Goal: Task Accomplishment & Management: Complete application form

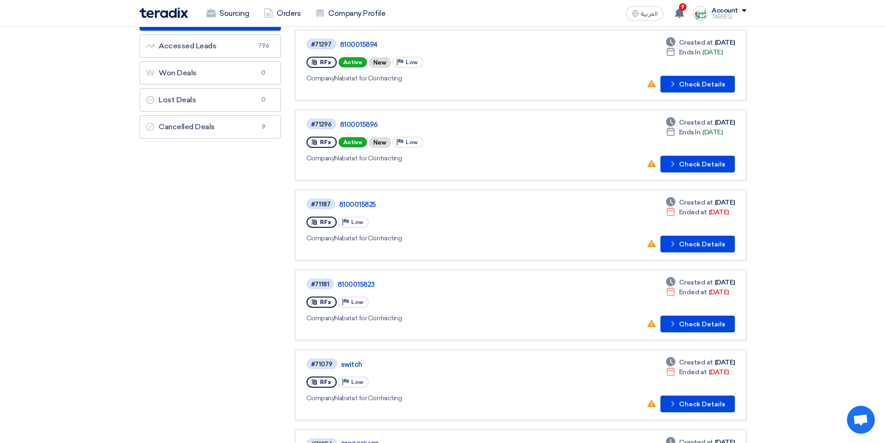
scroll to position [93, 0]
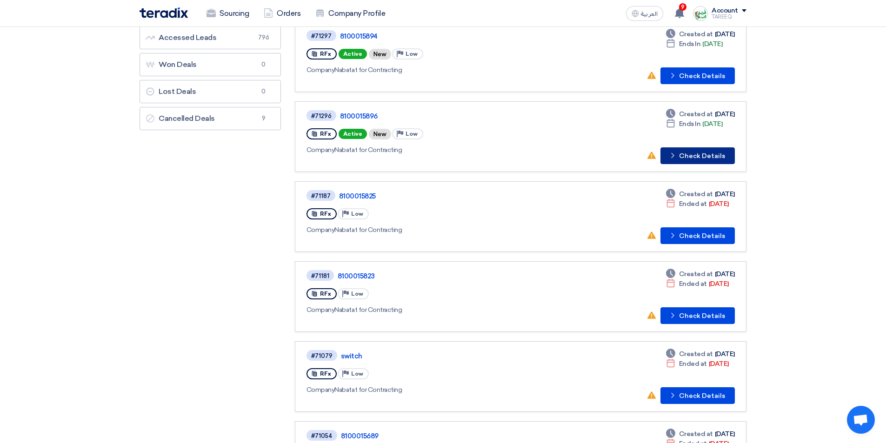
click at [689, 153] on button "Check details Check Details" at bounding box center [697, 155] width 74 height 17
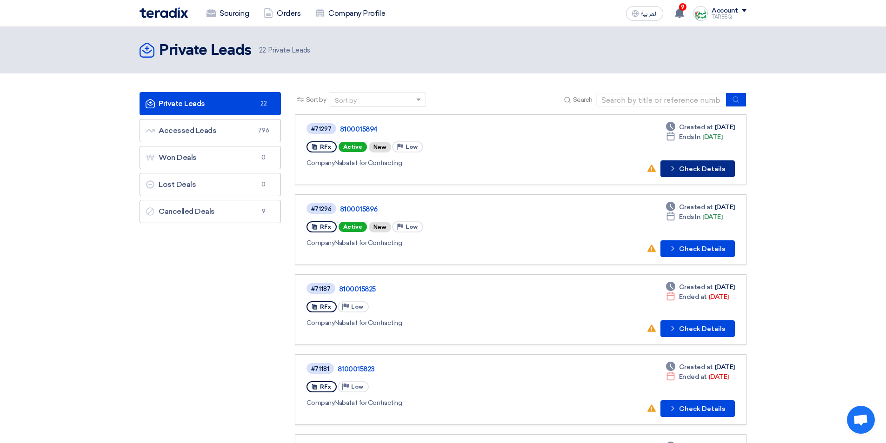
click at [712, 167] on button "Check details Check Details" at bounding box center [697, 168] width 74 height 17
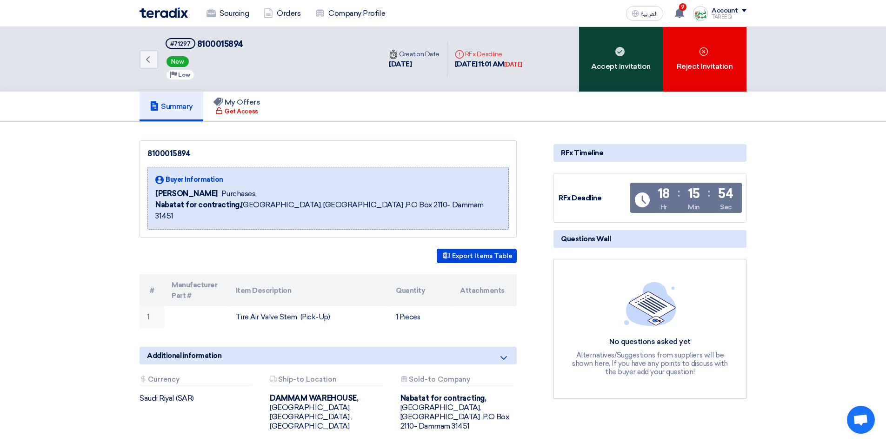
click at [617, 77] on div "Accept Invitation" at bounding box center [621, 59] width 84 height 65
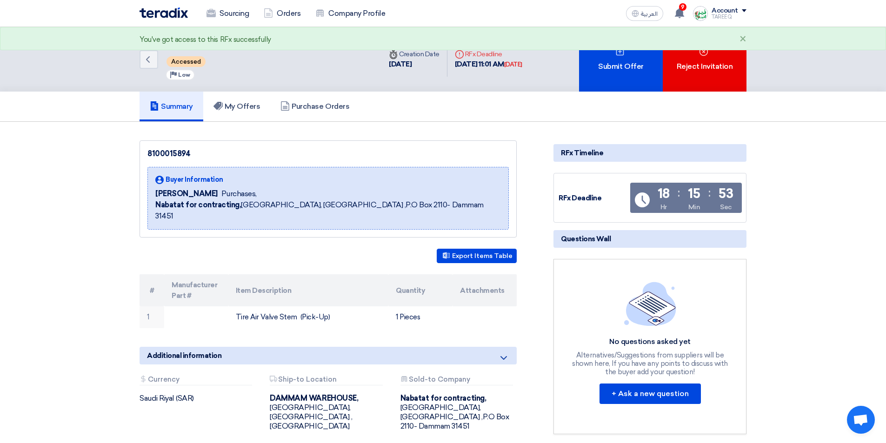
click at [617, 76] on div "Submit Offer" at bounding box center [621, 59] width 84 height 65
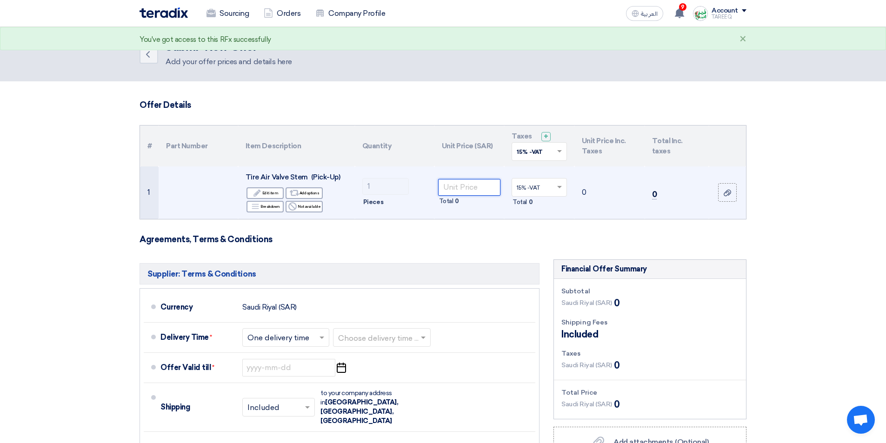
click at [472, 192] on input "number" at bounding box center [469, 187] width 63 height 17
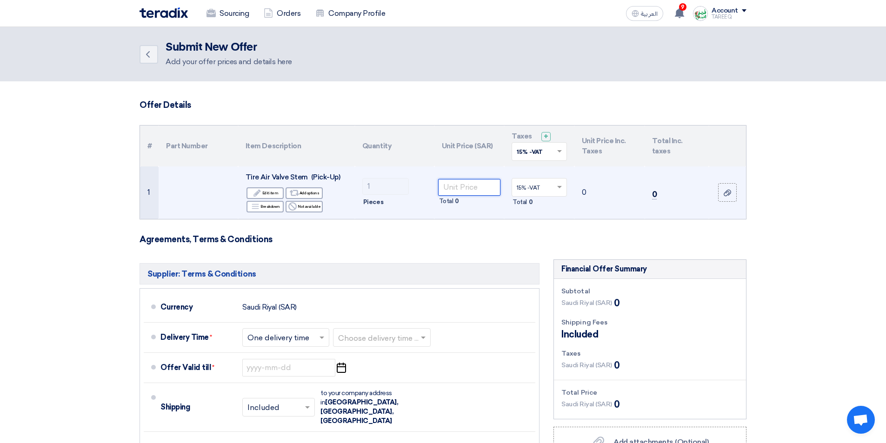
click at [461, 185] on input "number" at bounding box center [469, 187] width 63 height 17
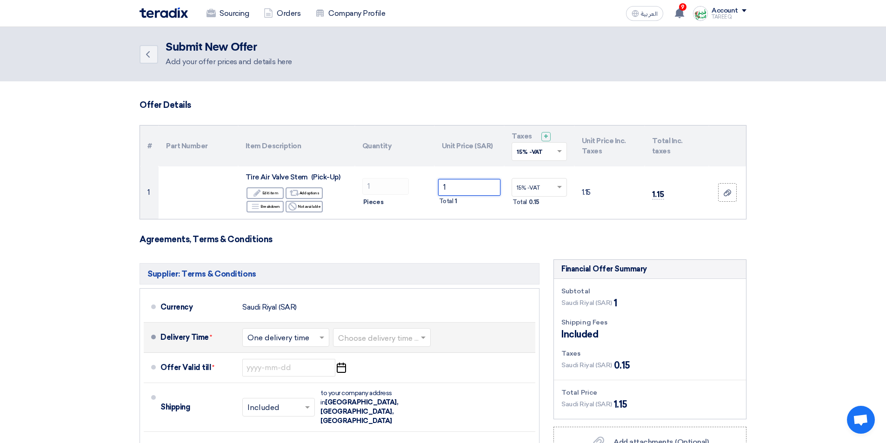
type input "1"
click at [396, 335] on input "text" at bounding box center [382, 338] width 88 height 13
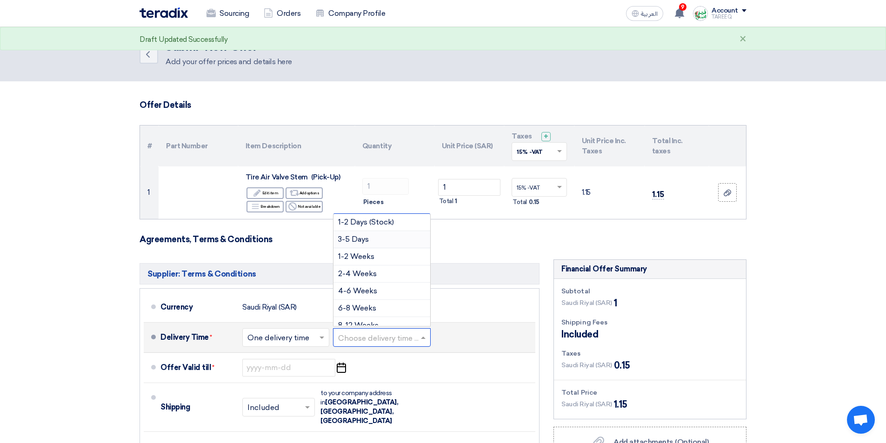
click at [364, 235] on span "3-5 Days" at bounding box center [353, 239] width 31 height 9
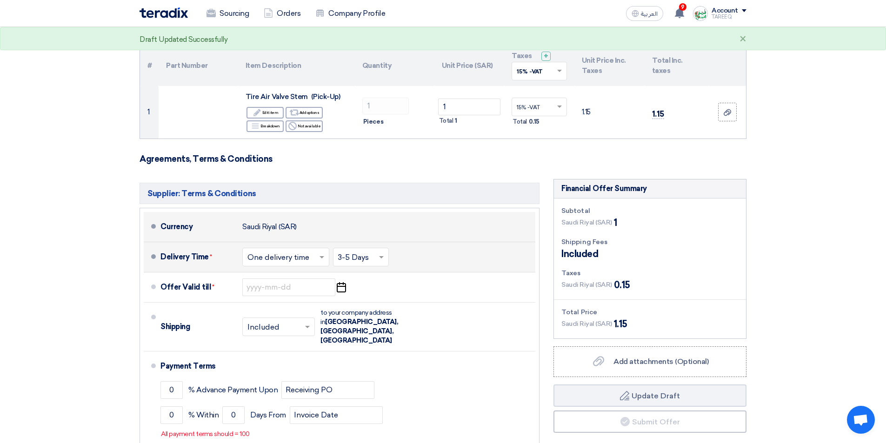
scroll to position [93, 0]
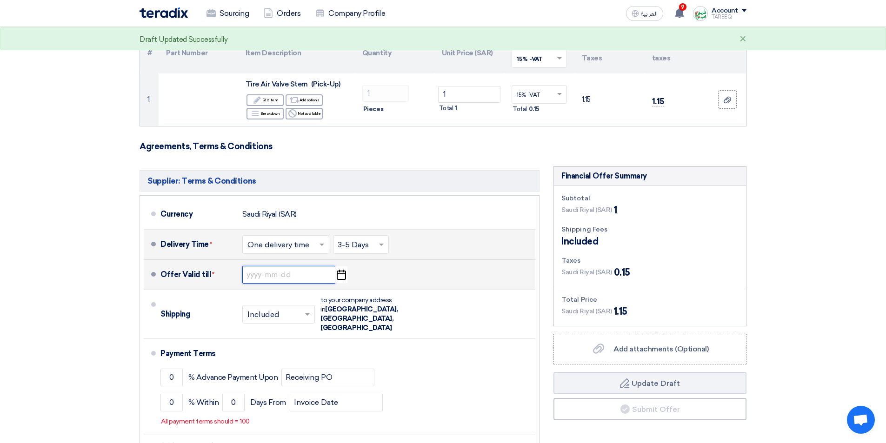
click at [286, 278] on input at bounding box center [288, 275] width 93 height 18
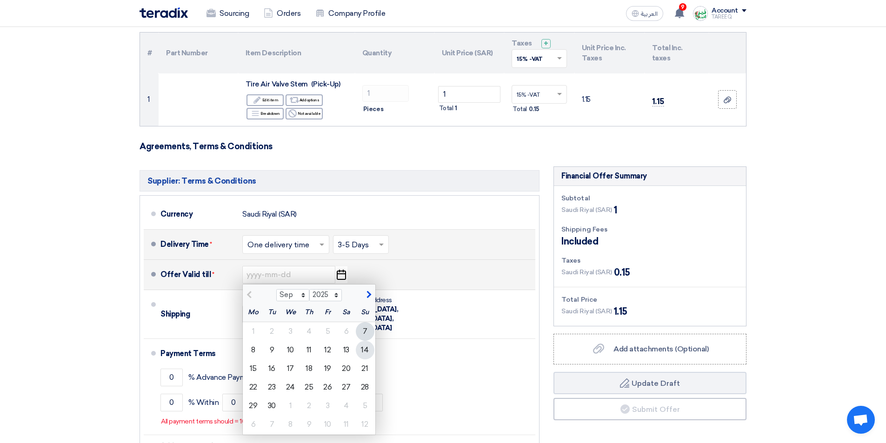
drag, startPoint x: 360, startPoint y: 351, endPoint x: 352, endPoint y: 348, distance: 8.7
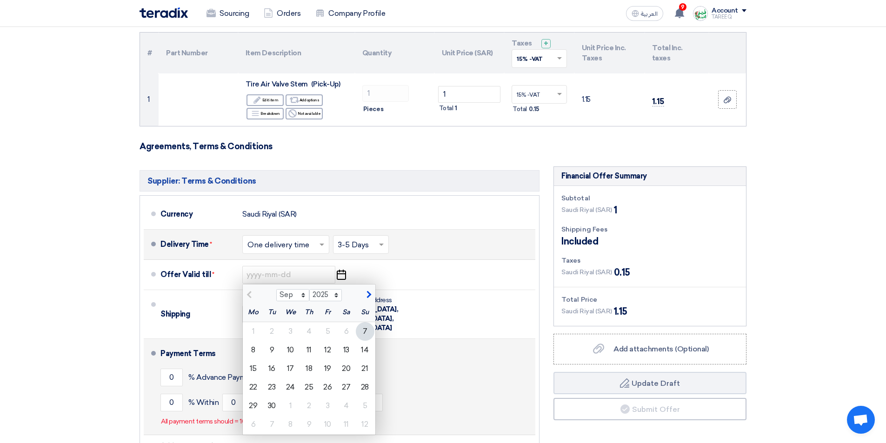
click at [361, 351] on div "14" at bounding box center [365, 350] width 19 height 19
type input "[DATE]"
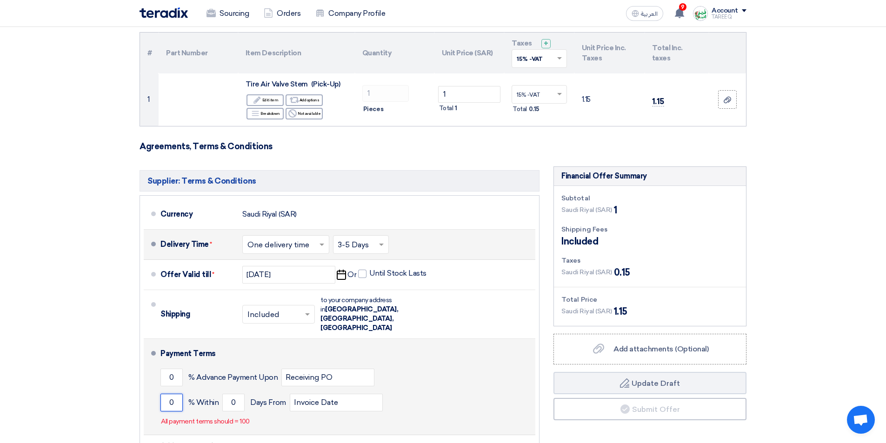
click at [166, 394] on input "0" at bounding box center [171, 403] width 22 height 18
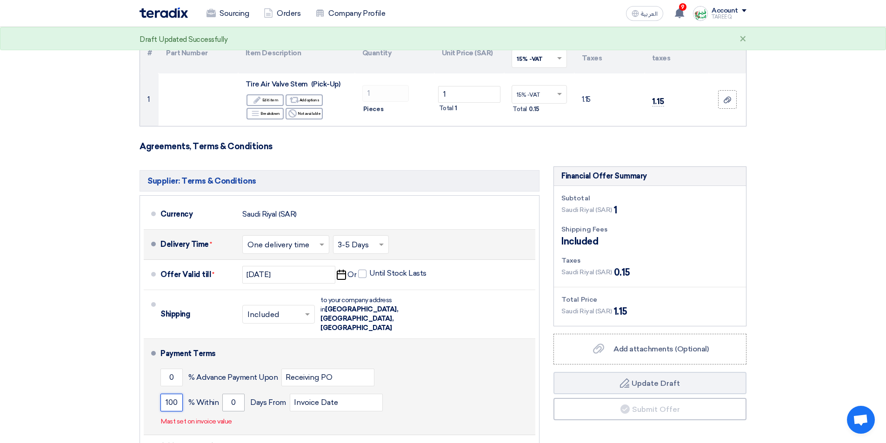
type input "100"
click at [228, 394] on input "0" at bounding box center [233, 403] width 22 height 18
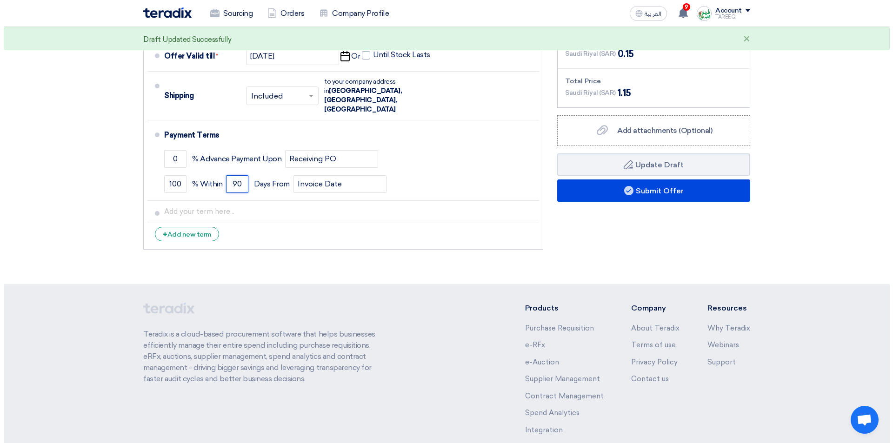
scroll to position [325, 0]
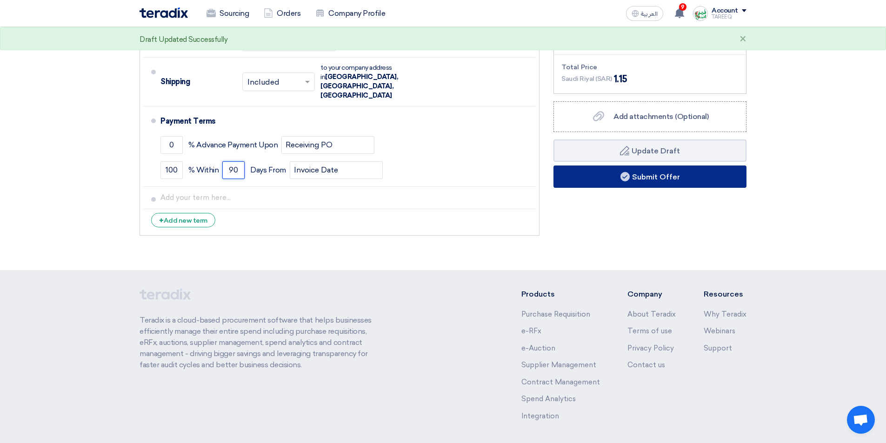
type input "90"
click at [610, 179] on button "Submit Offer" at bounding box center [649, 177] width 193 height 22
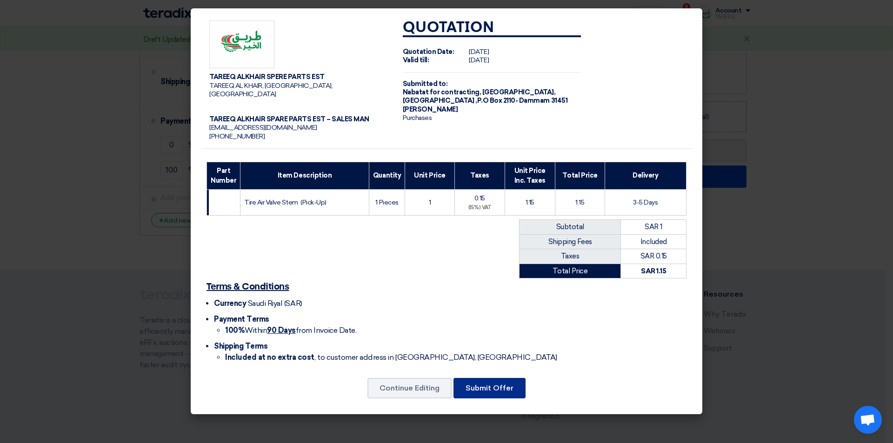
click at [477, 382] on button "Submit Offer" at bounding box center [489, 388] width 72 height 20
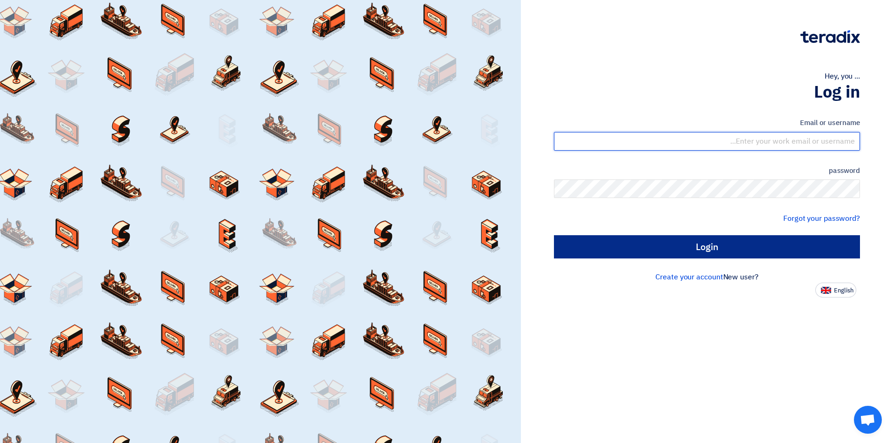
type input "sales@tareeqalkhair.com"
click at [683, 249] on input "Login" at bounding box center [707, 246] width 306 height 23
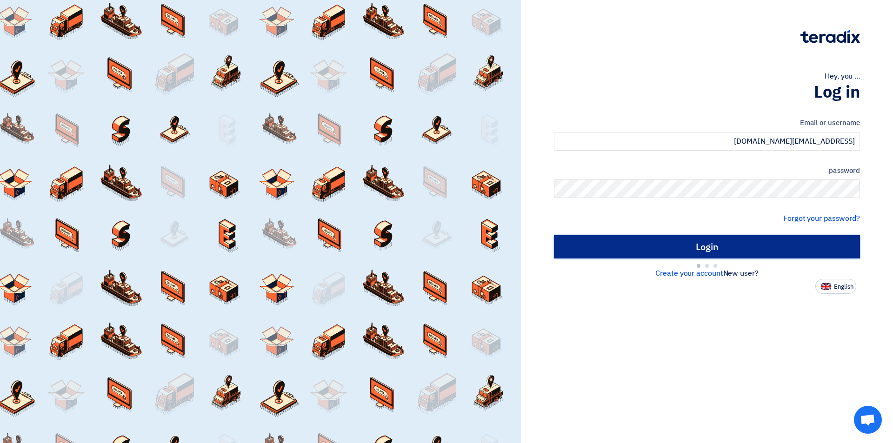
type input "Sign in"
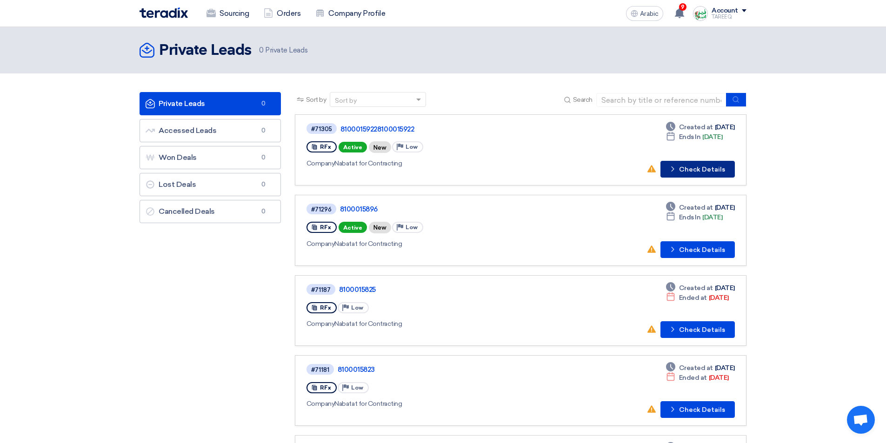
click at [705, 165] on button "Check details Check Details" at bounding box center [697, 169] width 74 height 17
click at [709, 246] on font "Check Details" at bounding box center [702, 250] width 46 height 8
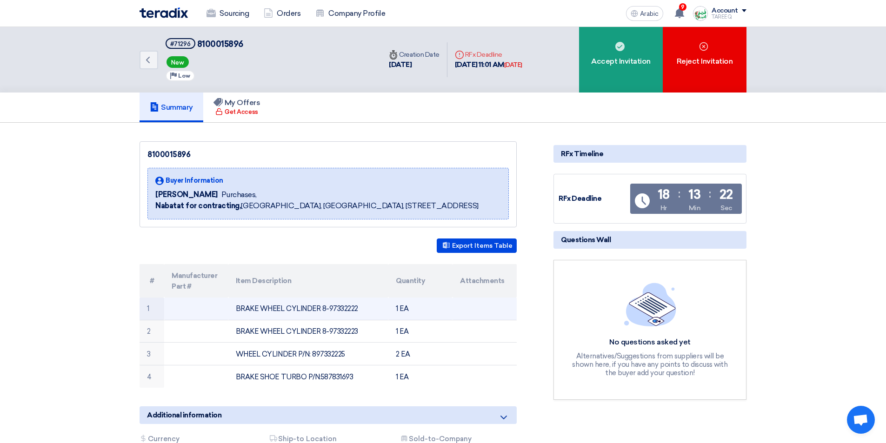
click at [334, 306] on font "BRAKE WHEEL CYLINDER 8-97332222" at bounding box center [297, 309] width 122 height 8
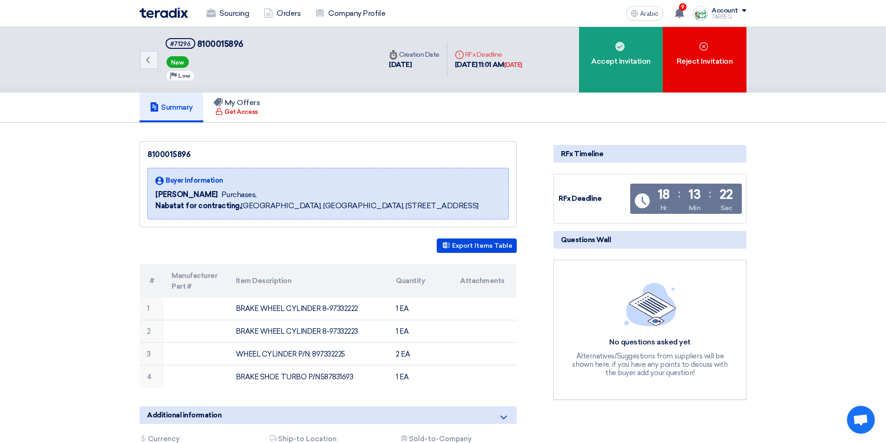
copy font "97332222"
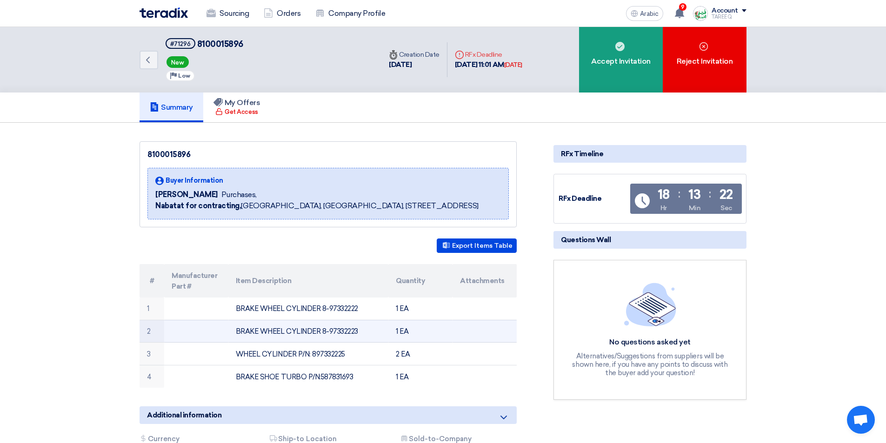
drag, startPoint x: 319, startPoint y: 331, endPoint x: 410, endPoint y: 337, distance: 90.9
click at [410, 337] on tr "2 BRAKE WHEEL CYLINDER 8-97332223 1 EA" at bounding box center [327, 331] width 377 height 23
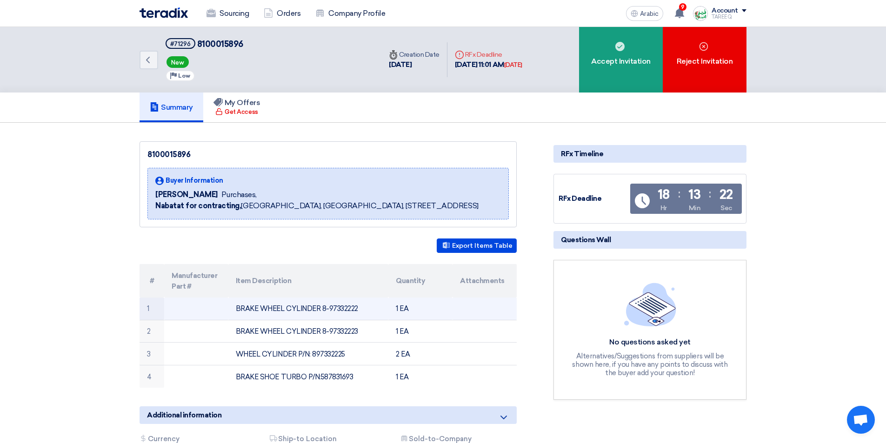
copy tr "8-97332223 1 EA"
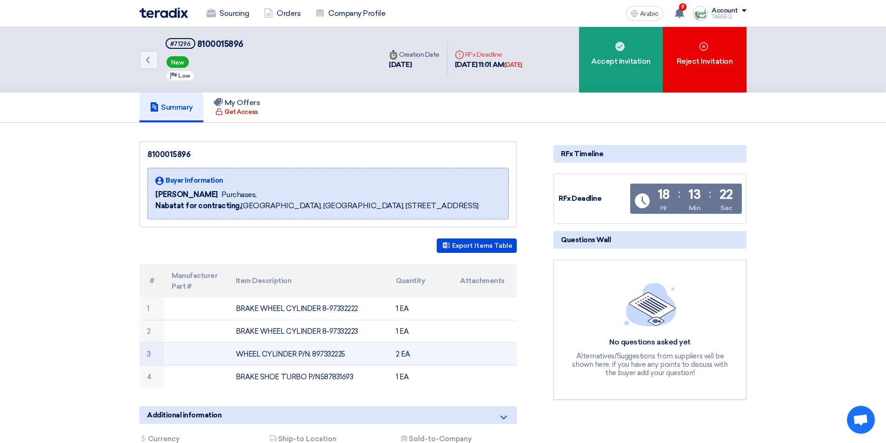
click at [335, 352] on font "WHEEL CYLINDER P/N: 897332225" at bounding box center [290, 354] width 109 height 8
copy font "897332225"
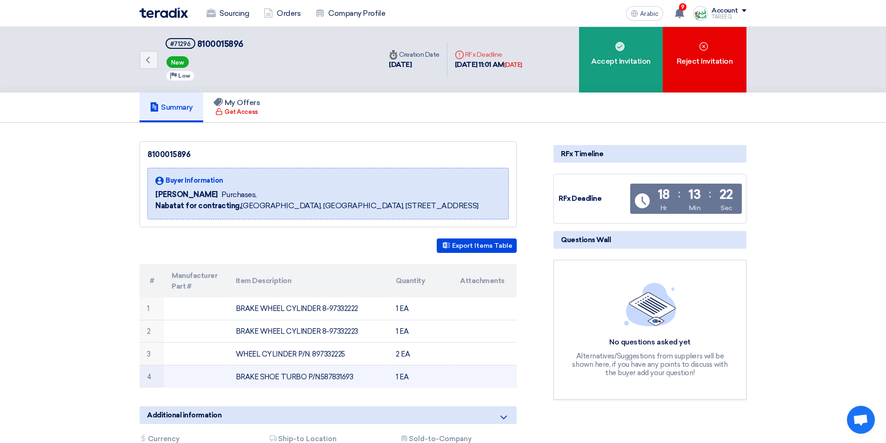
click at [347, 375] on font "BRAKE SHOE TURBO P/N:587831693" at bounding box center [295, 377] width 118 height 8
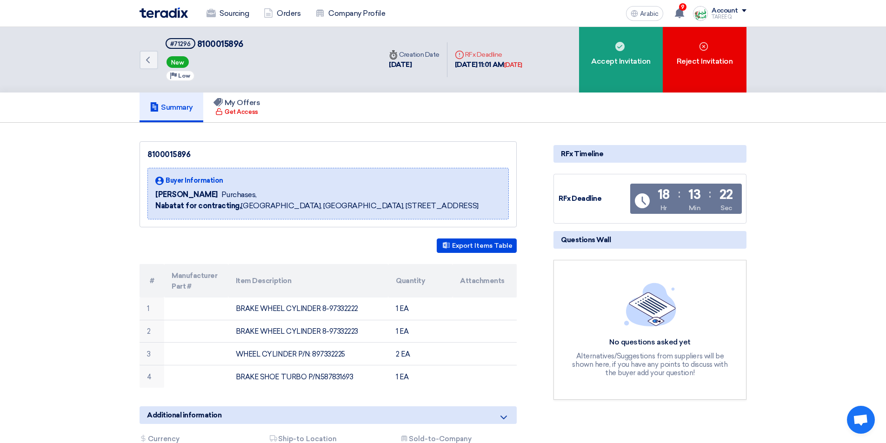
copy font "587831693"
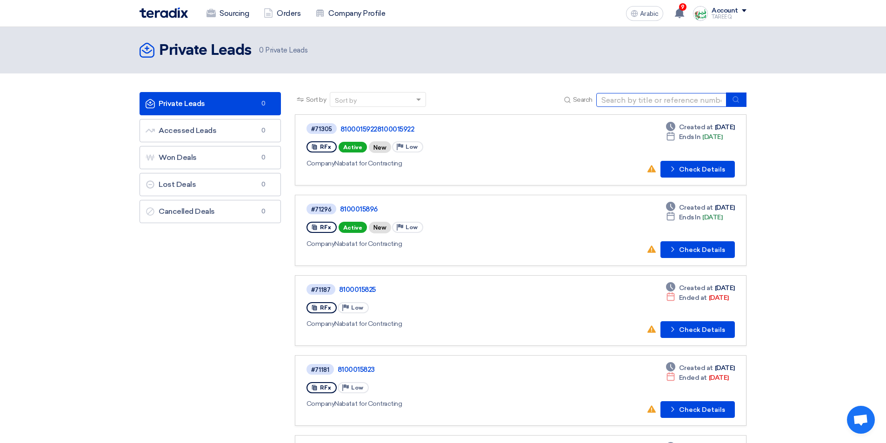
click at [666, 102] on input at bounding box center [661, 100] width 130 height 14
type input "15922"
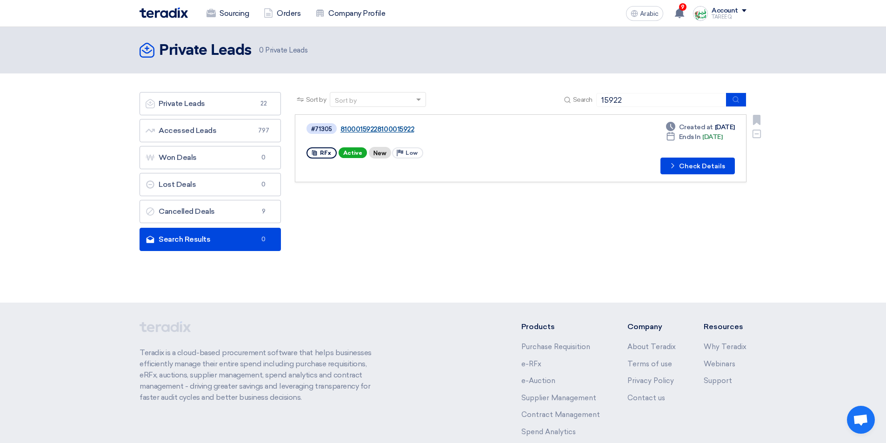
click at [382, 131] on font "81000159228100015922" at bounding box center [376, 129] width 73 height 8
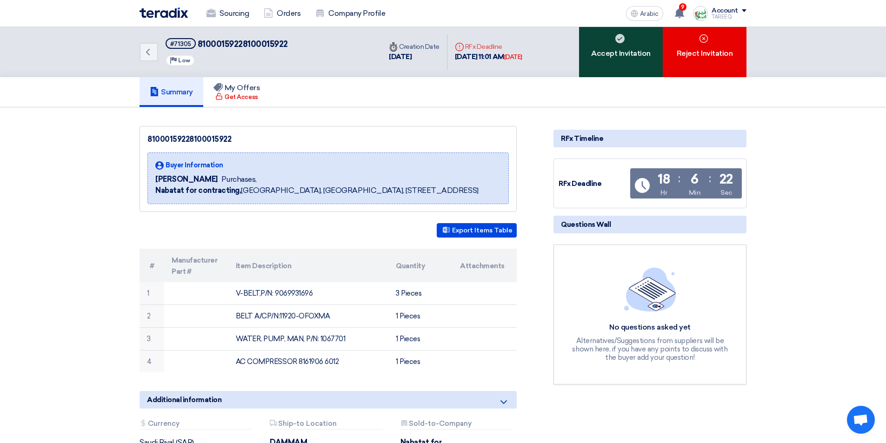
click at [627, 65] on div "Accept Invitation" at bounding box center [621, 52] width 84 height 50
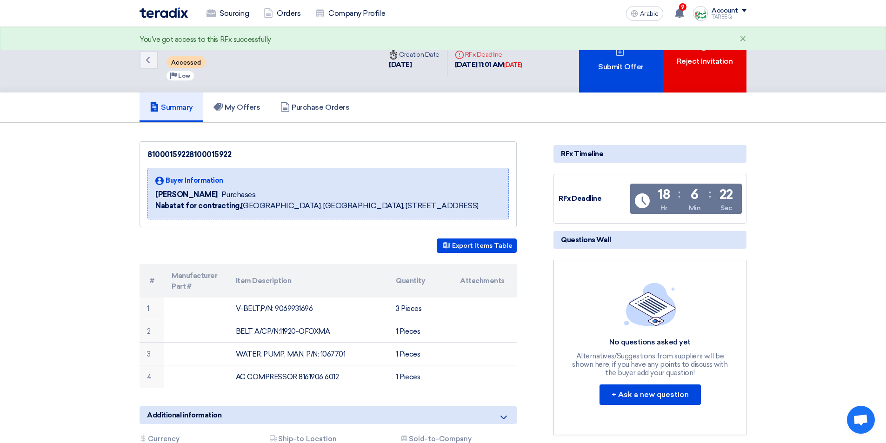
click at [627, 65] on font "Submit Offer" at bounding box center [620, 66] width 45 height 9
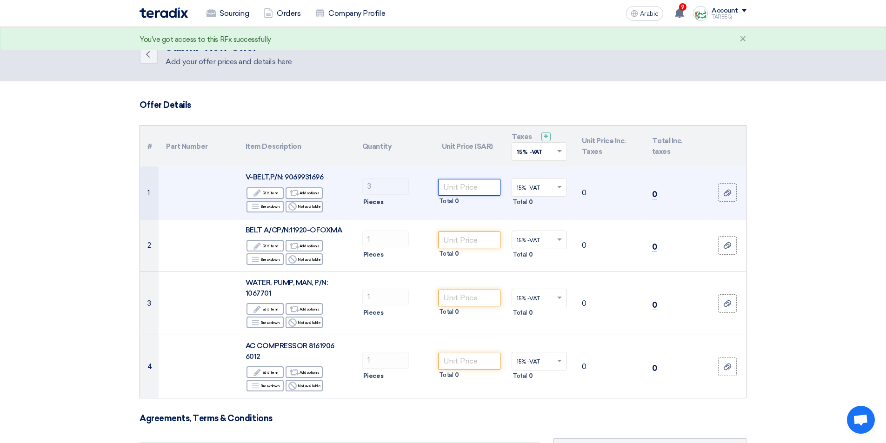
click at [466, 189] on input "number" at bounding box center [469, 187] width 63 height 17
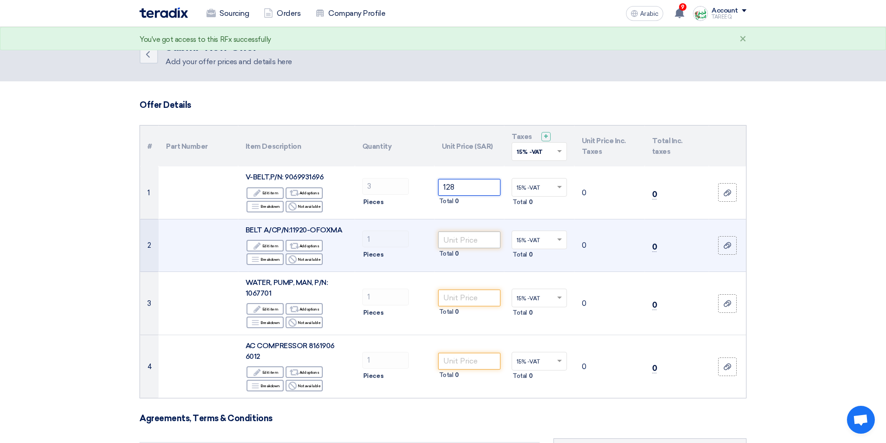
type input "128"
click at [476, 240] on input "number" at bounding box center [469, 240] width 63 height 17
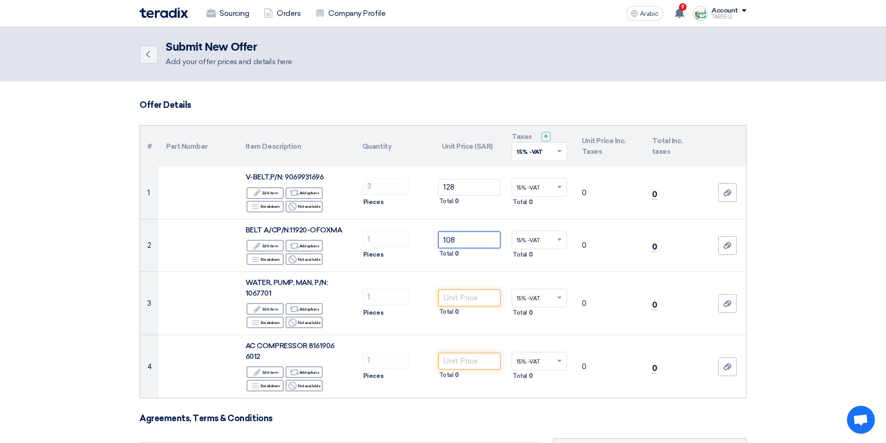
type input "108"
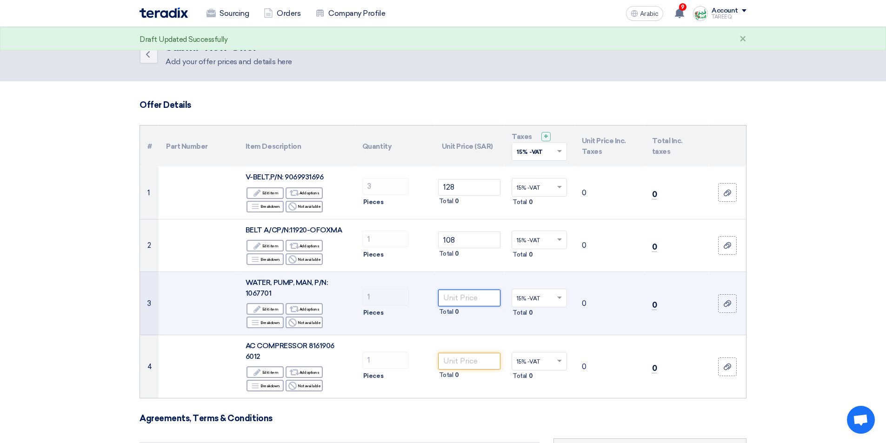
click at [468, 300] on input "number" at bounding box center [469, 298] width 63 height 17
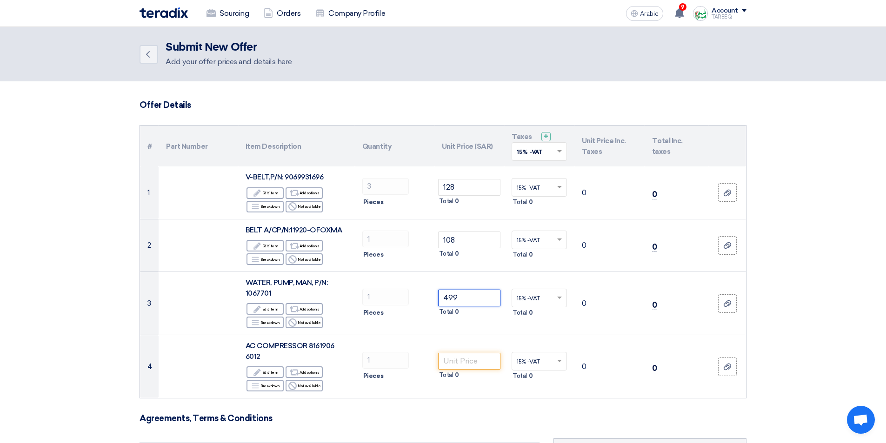
type input "499"
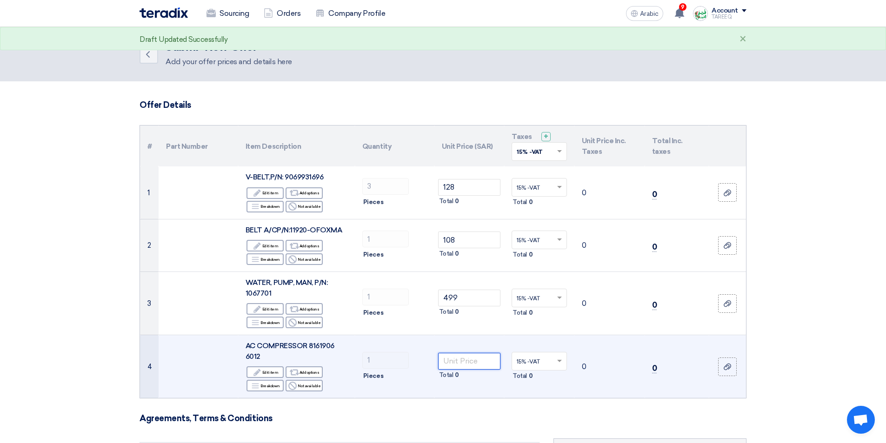
drag, startPoint x: 451, startPoint y: 358, endPoint x: 473, endPoint y: 358, distance: 22.3
click at [451, 358] on input "number" at bounding box center [469, 361] width 63 height 17
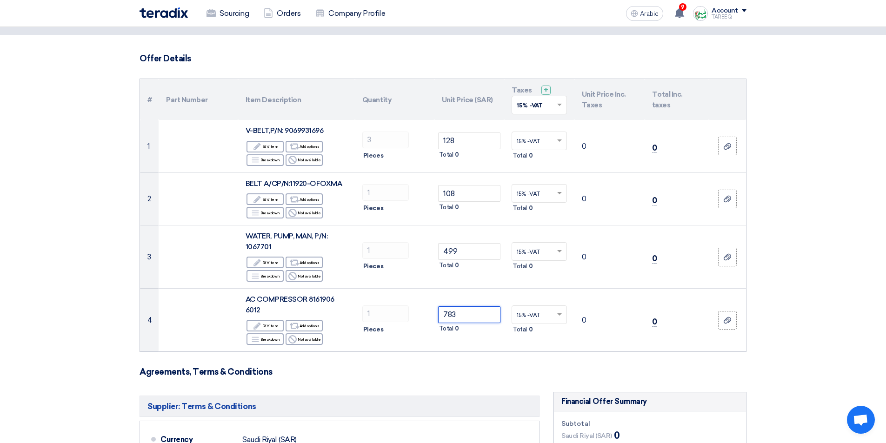
scroll to position [232, 0]
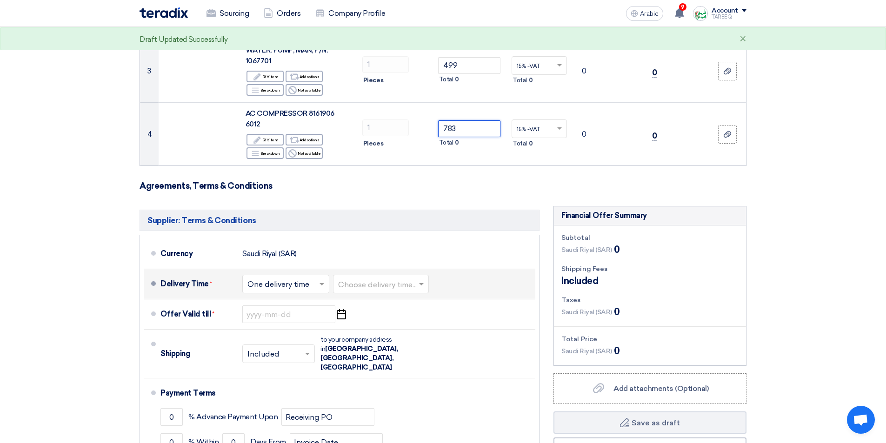
type input "783"
click at [405, 281] on input "text" at bounding box center [381, 285] width 86 height 13
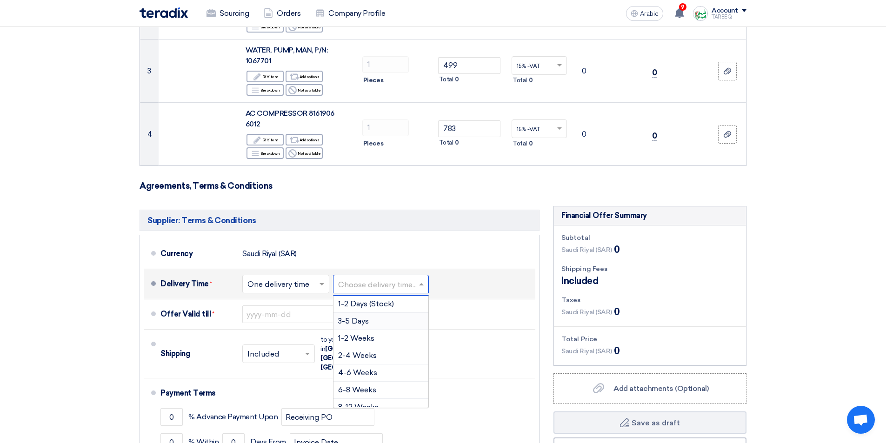
click at [372, 326] on div "3-5 Days" at bounding box center [380, 321] width 95 height 17
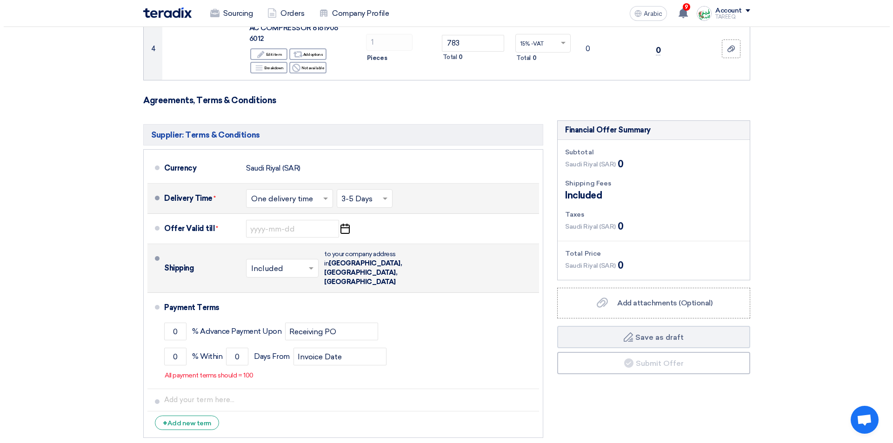
scroll to position [325, 0]
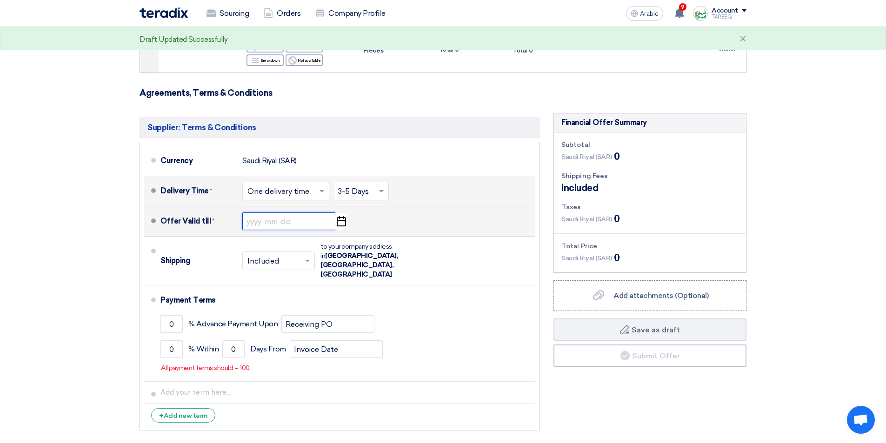
click at [305, 224] on input at bounding box center [288, 221] width 93 height 18
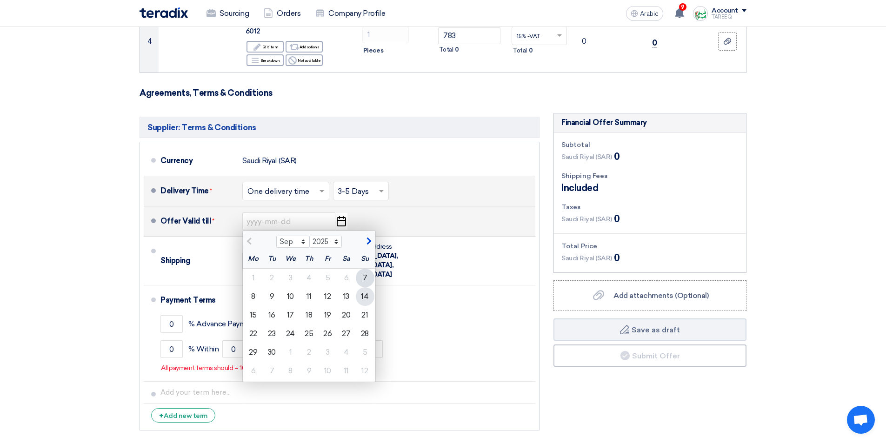
click at [367, 297] on font "14" at bounding box center [364, 296] width 7 height 9
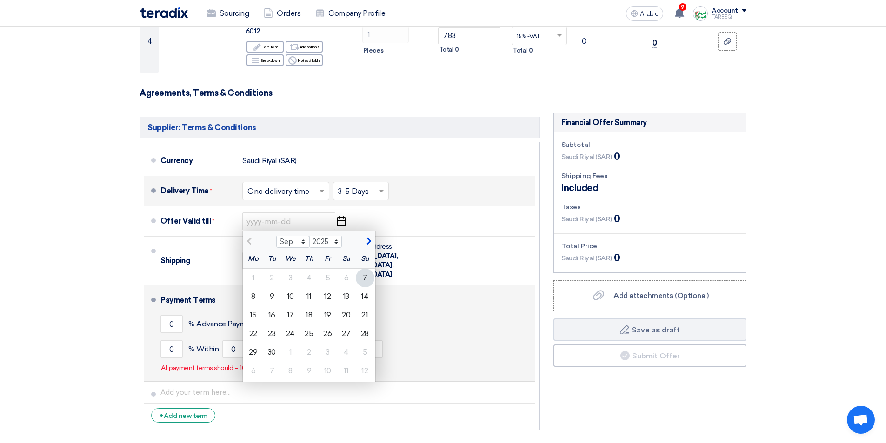
type input "[DATE]"
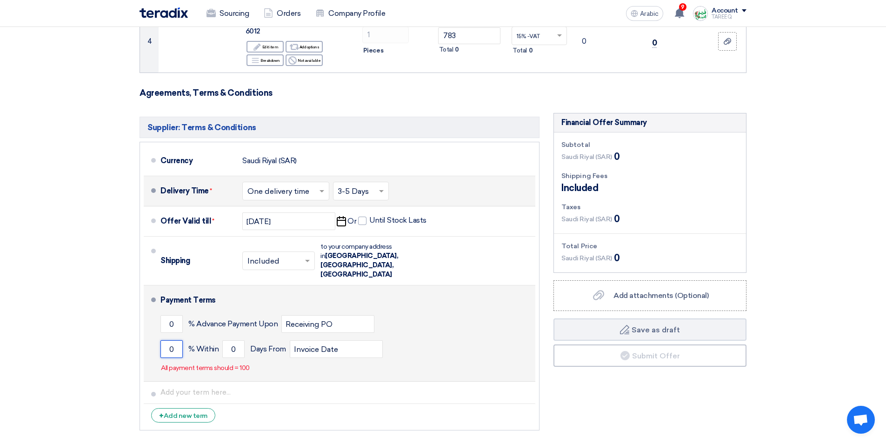
click at [169, 340] on input "0" at bounding box center [171, 349] width 22 height 18
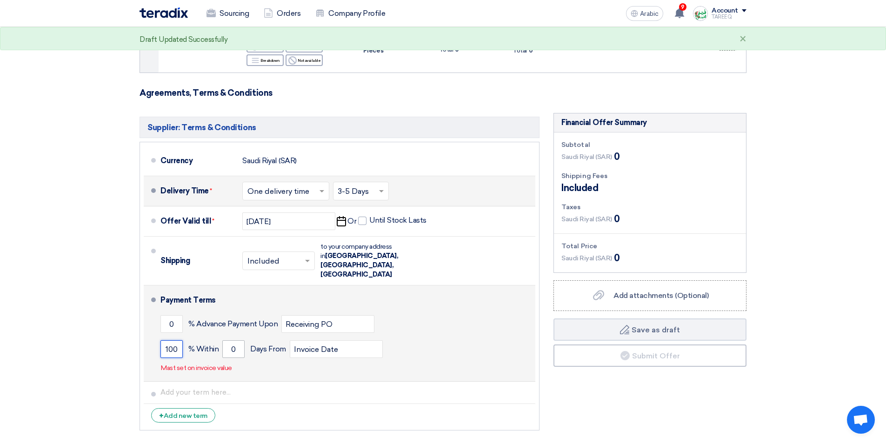
type input "100"
click at [225, 340] on input "0" at bounding box center [233, 349] width 22 height 18
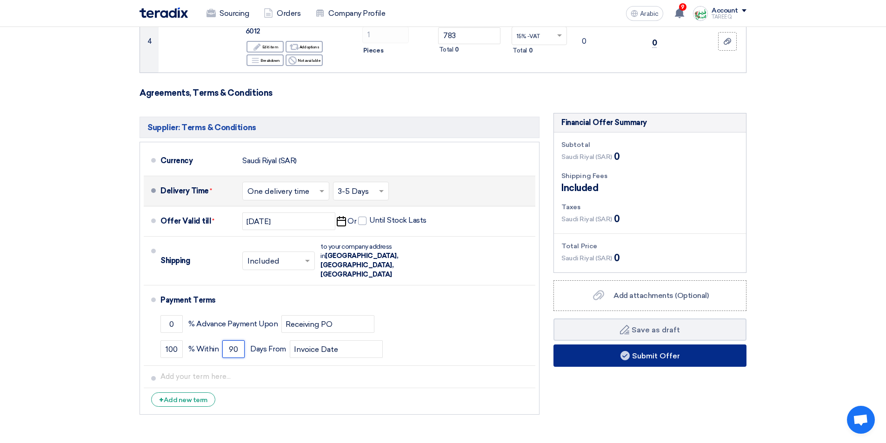
type input "90"
click at [573, 357] on button "Submit Offer" at bounding box center [649, 356] width 193 height 22
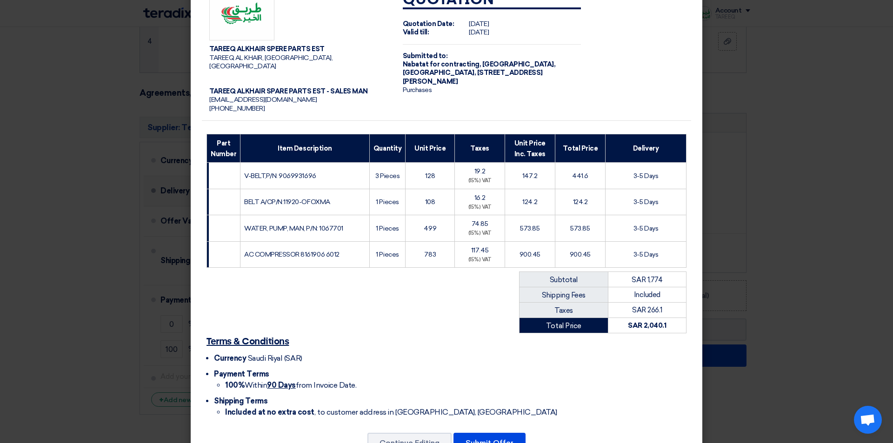
scroll to position [53, 0]
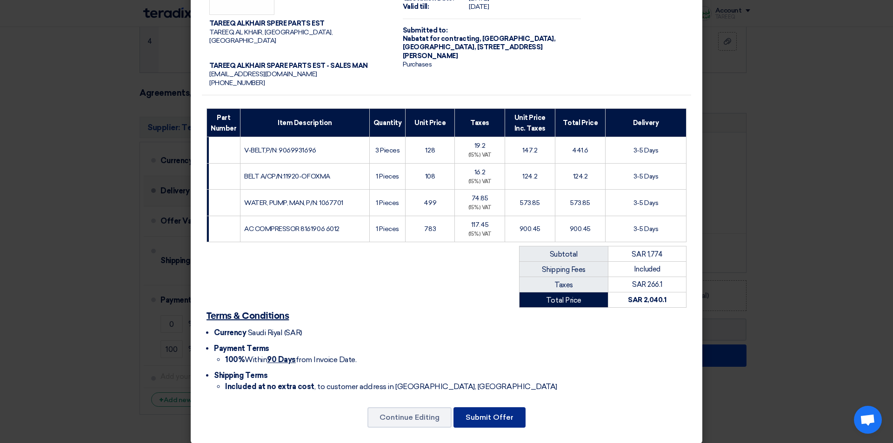
click at [489, 413] on font "Submit Offer" at bounding box center [489, 417] width 48 height 9
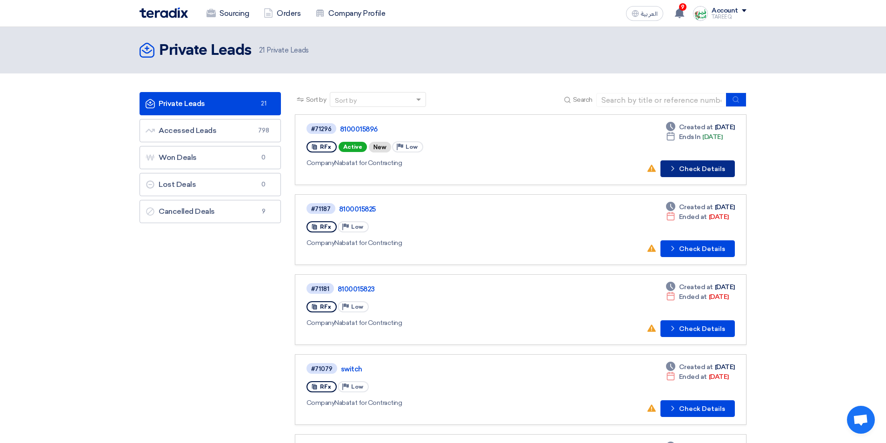
click at [714, 167] on button "Check details Check Details" at bounding box center [697, 168] width 74 height 17
click at [710, 163] on button "Check details Check Details" at bounding box center [697, 168] width 74 height 17
click at [714, 254] on button "Check details Check Details" at bounding box center [697, 248] width 74 height 17
